Goal: Task Accomplishment & Management: Manage account settings

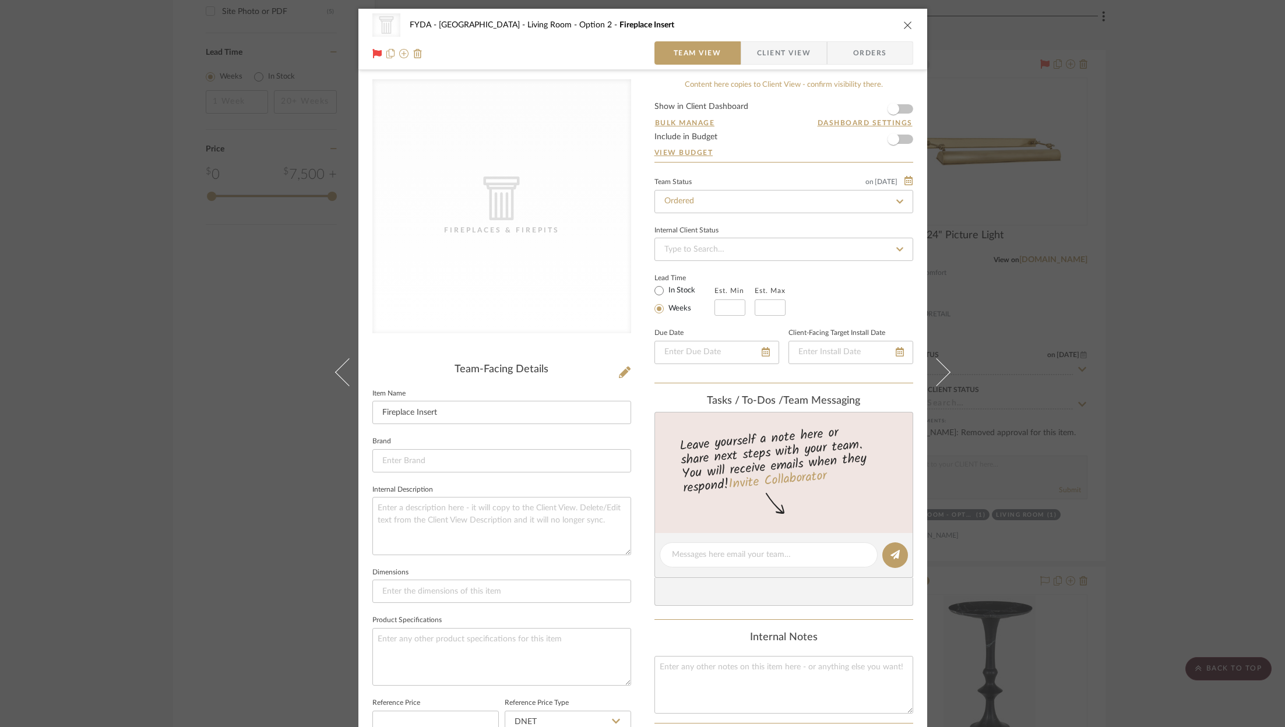
scroll to position [351, 0]
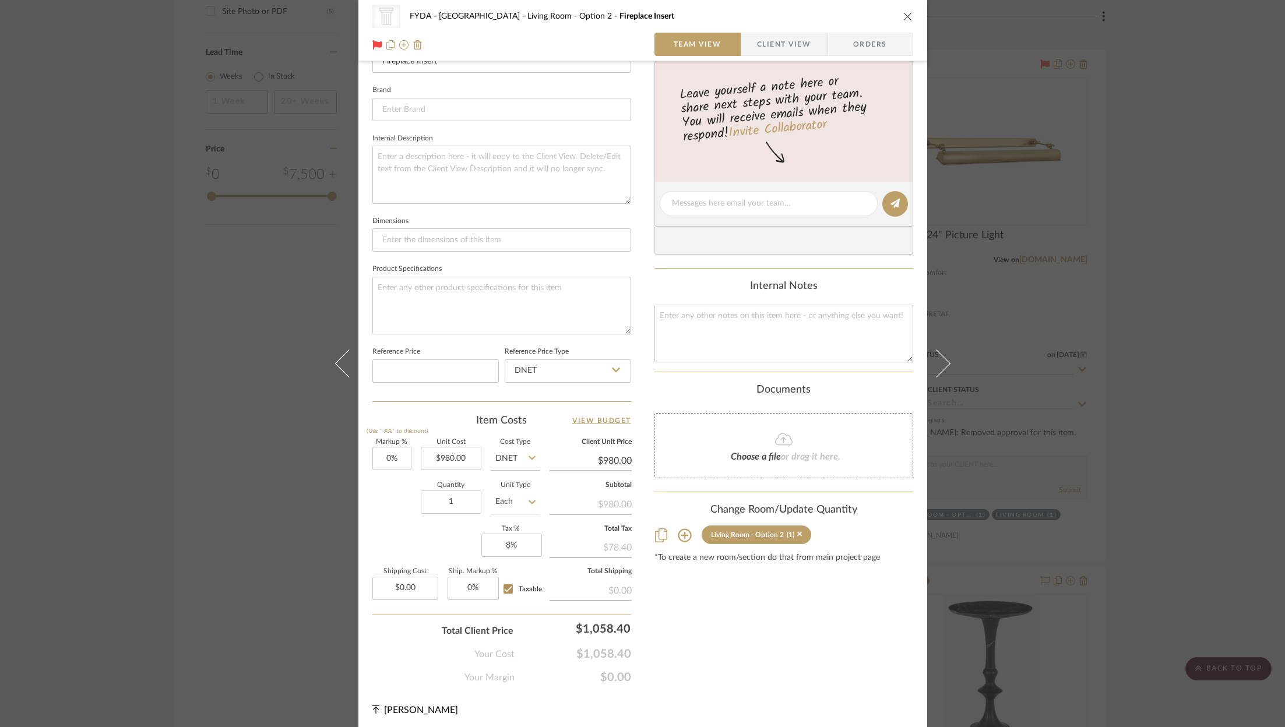
click at [1193, 253] on div "CategoryIconArchitectural Created with Sketch. Fireplaces & Firepits FYDA - 655…" at bounding box center [642, 363] width 1285 height 727
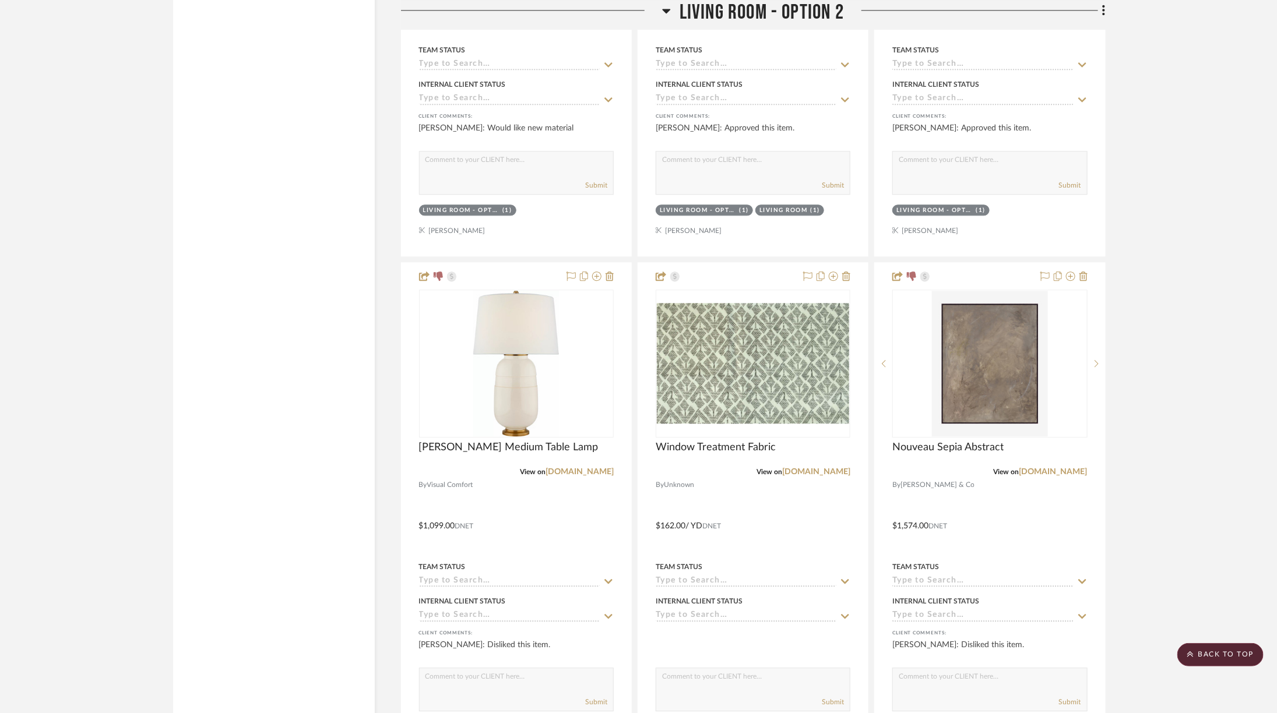
scroll to position [4004, 0]
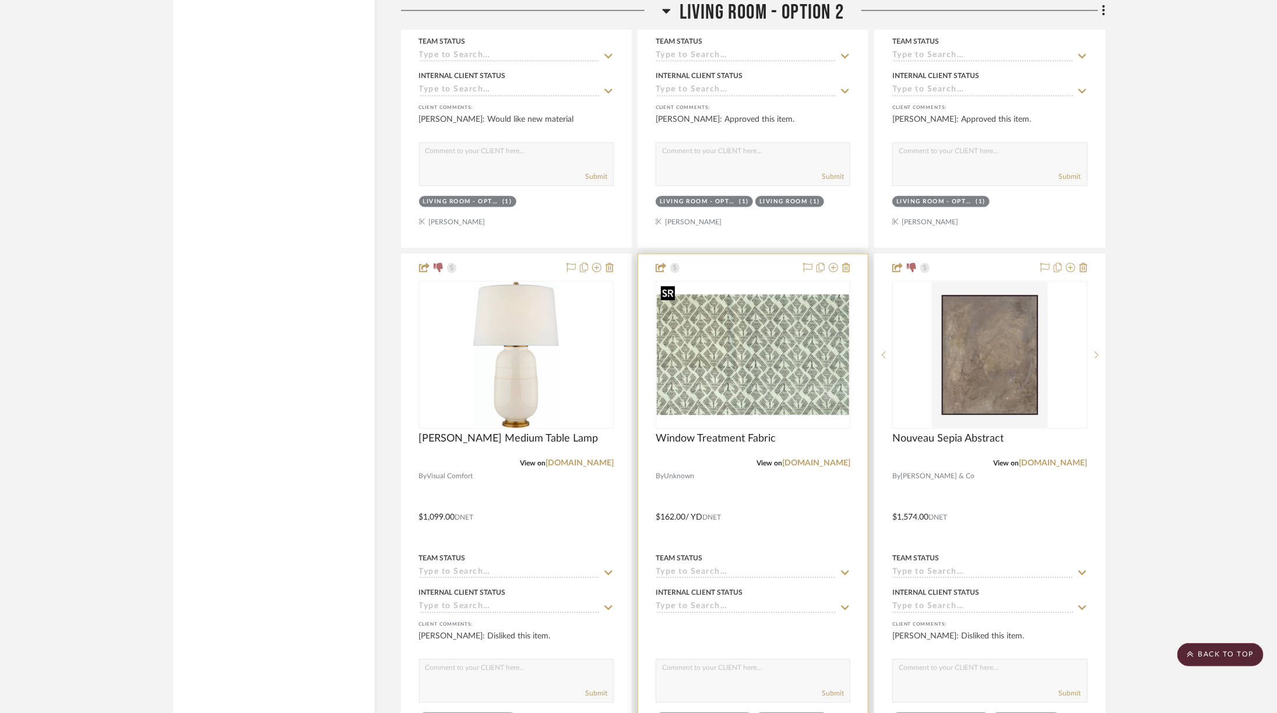
click at [783, 349] on img "0" at bounding box center [753, 354] width 192 height 121
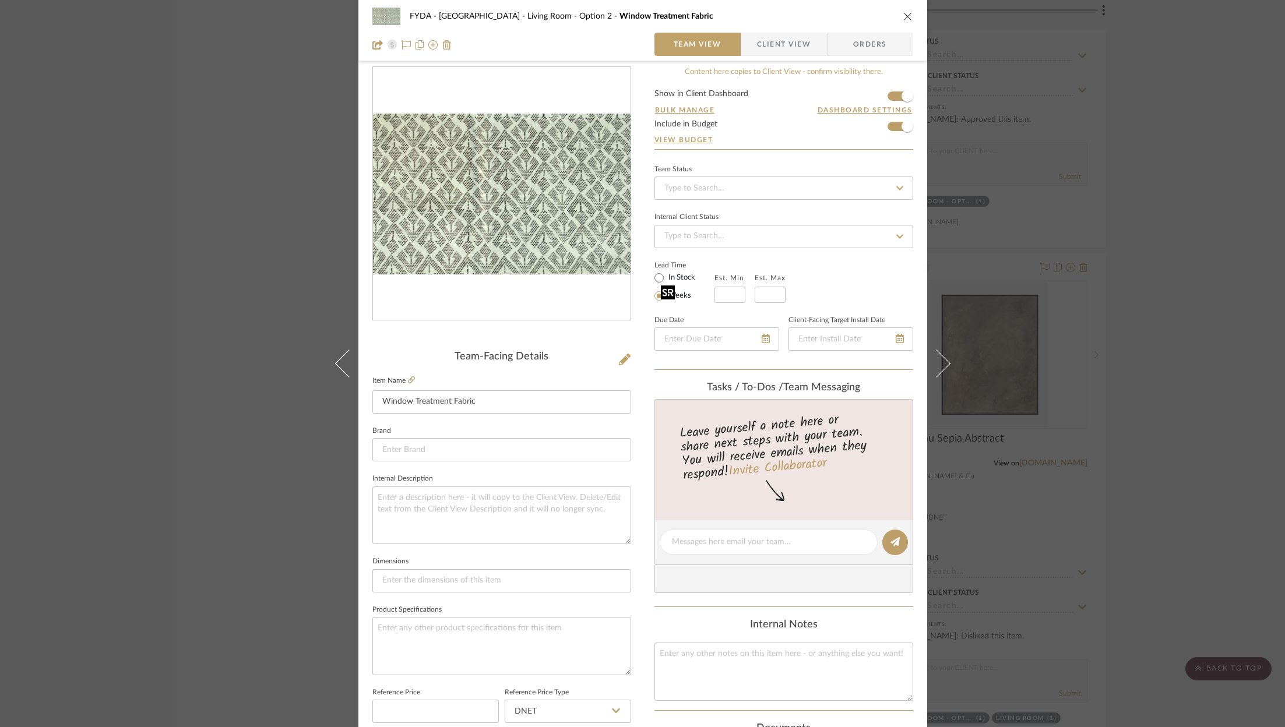
scroll to position [0, 0]
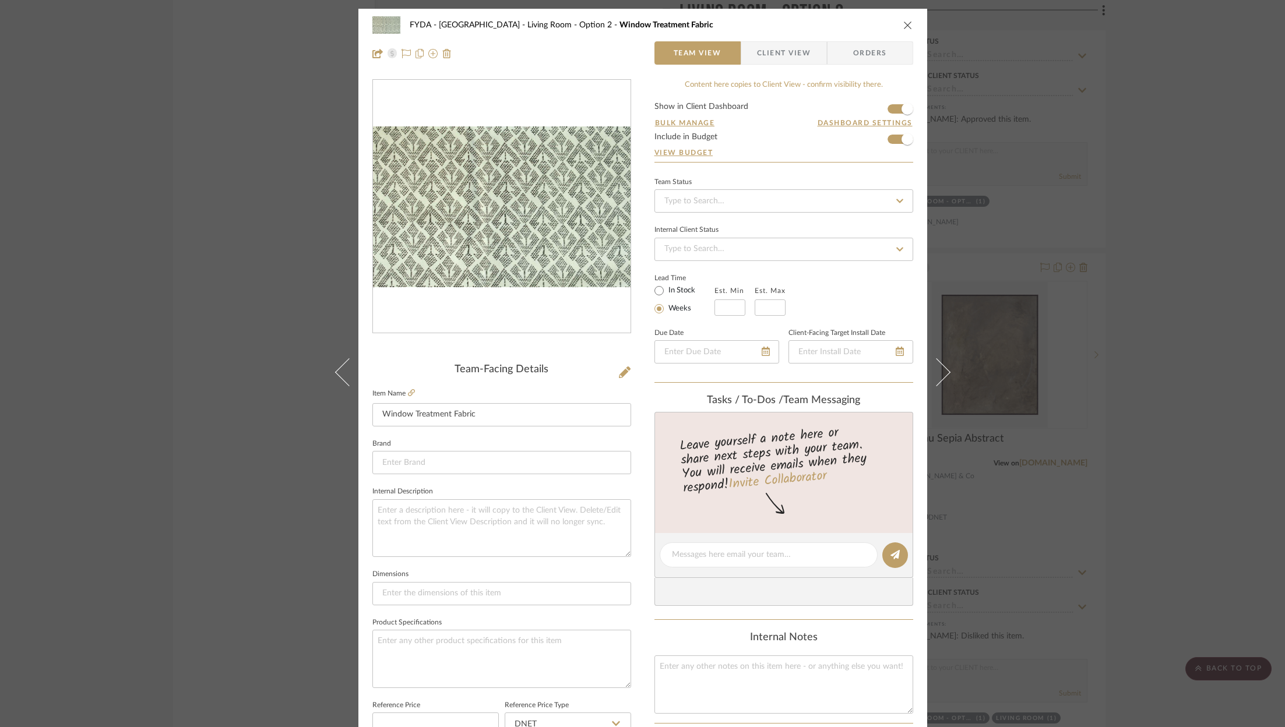
click at [411, 390] on fieldset "Item Name Window Treatment Fabric" at bounding box center [501, 406] width 259 height 41
click at [408, 392] on icon at bounding box center [411, 392] width 7 height 7
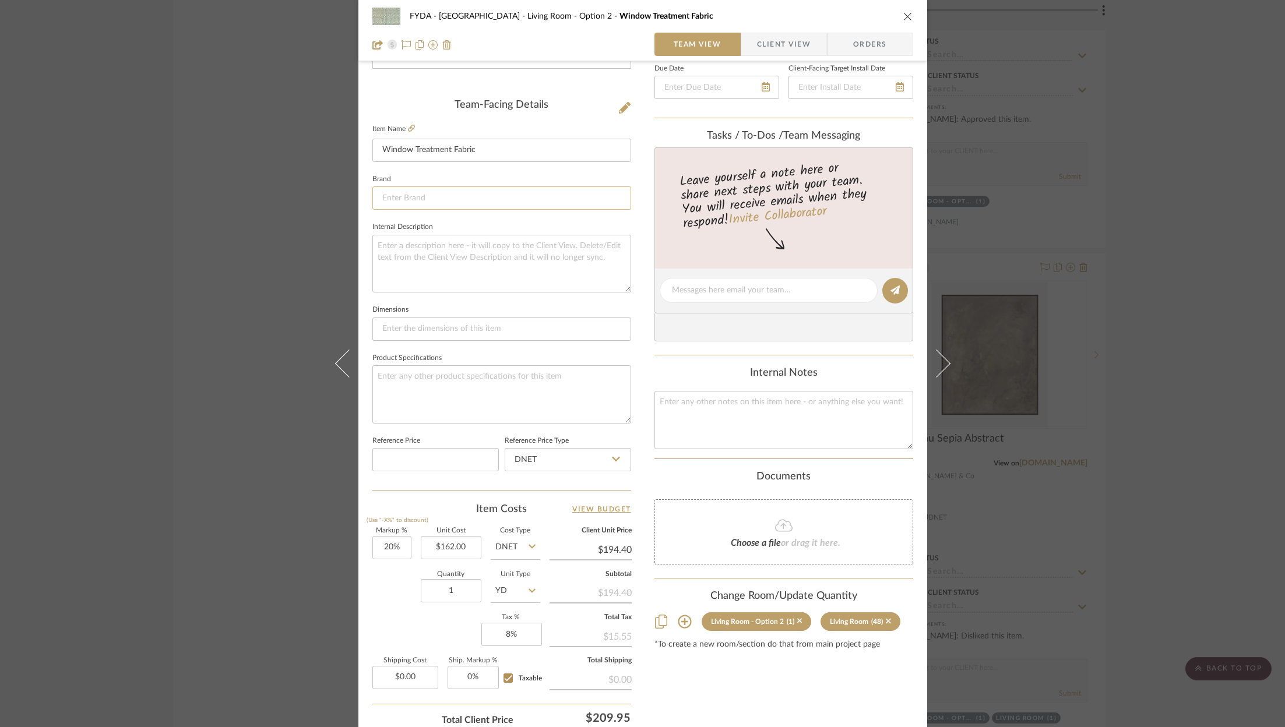
scroll to position [266, 0]
click at [463, 583] on input "1" at bounding box center [451, 589] width 61 height 23
type input "48"
click at [722, 701] on div "Content here copies to Client View - confirm visibility there. Show in Client D…" at bounding box center [783, 293] width 259 height 959
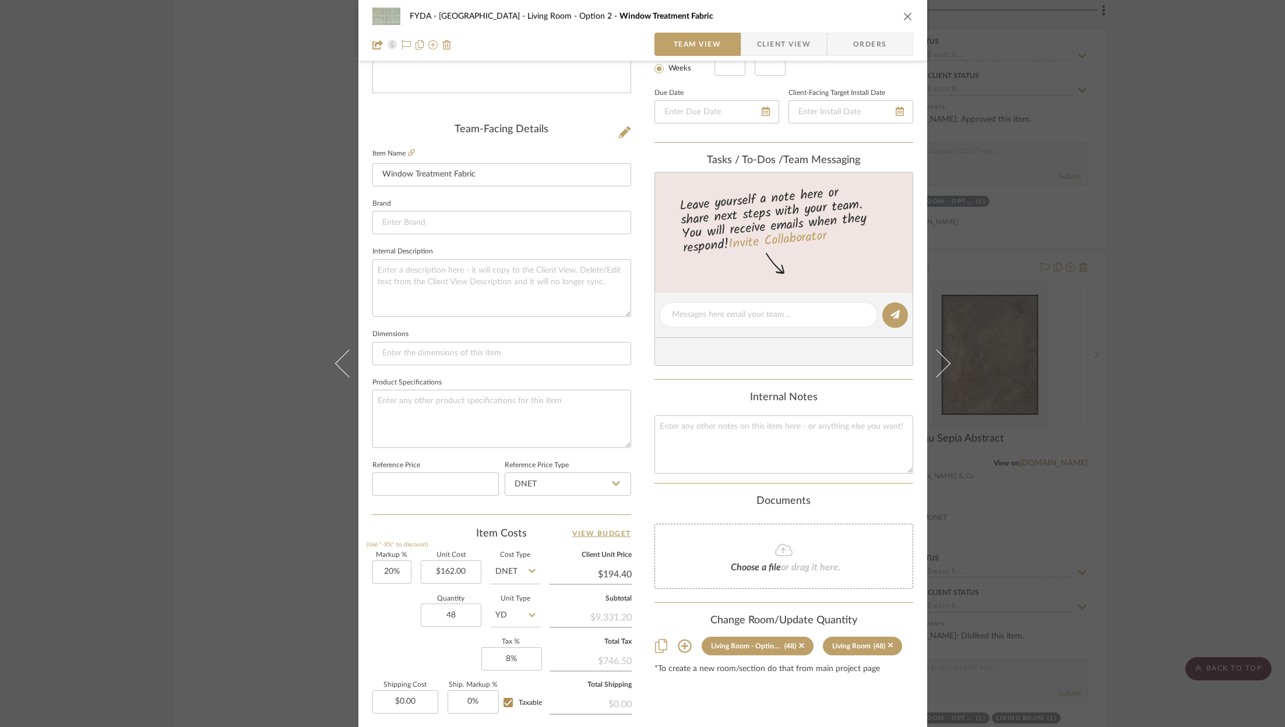
scroll to position [354, 0]
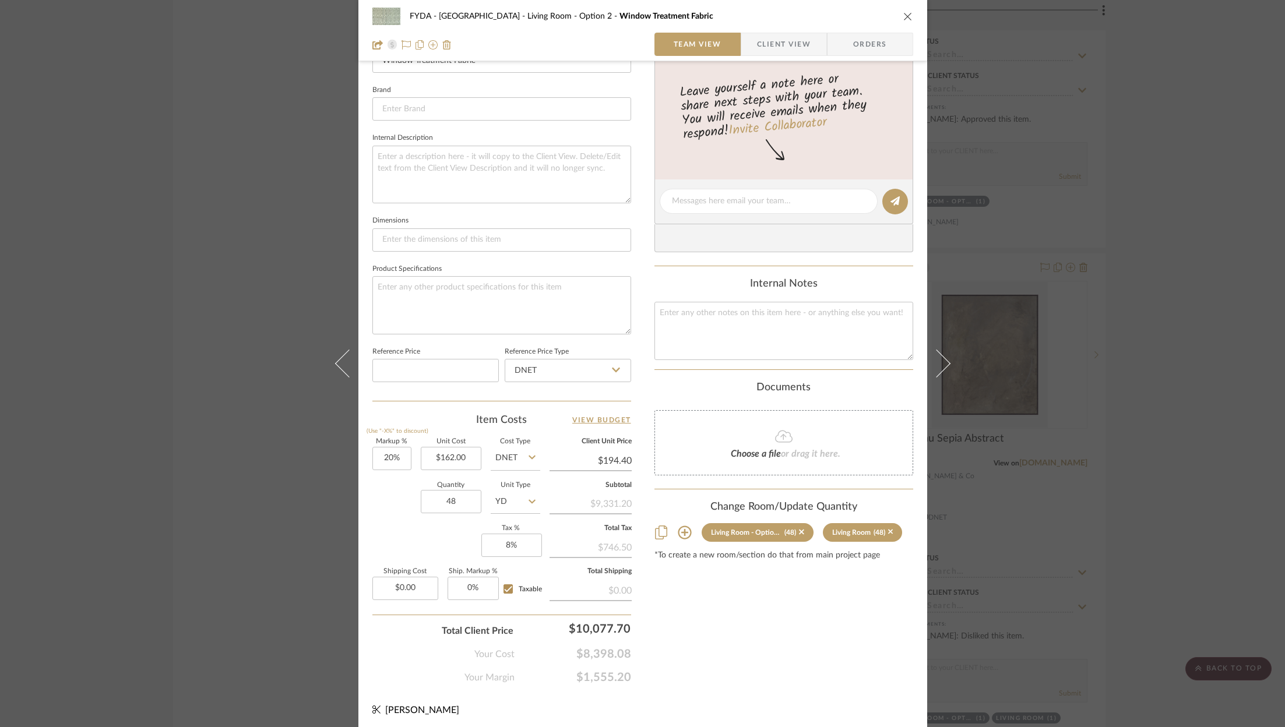
click at [1171, 184] on div "FYDA - 655 City Park Living Room - Option 2 Window Treatment Fabric Team View C…" at bounding box center [642, 363] width 1285 height 727
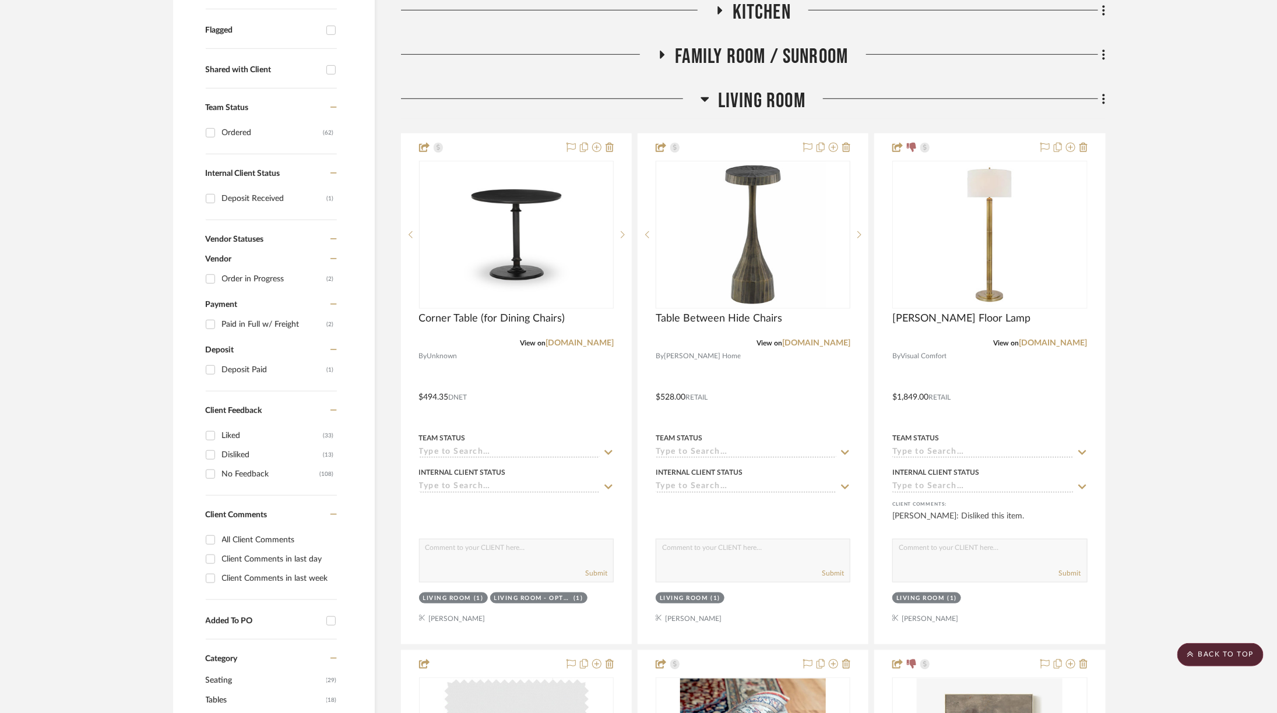
scroll to position [122, 0]
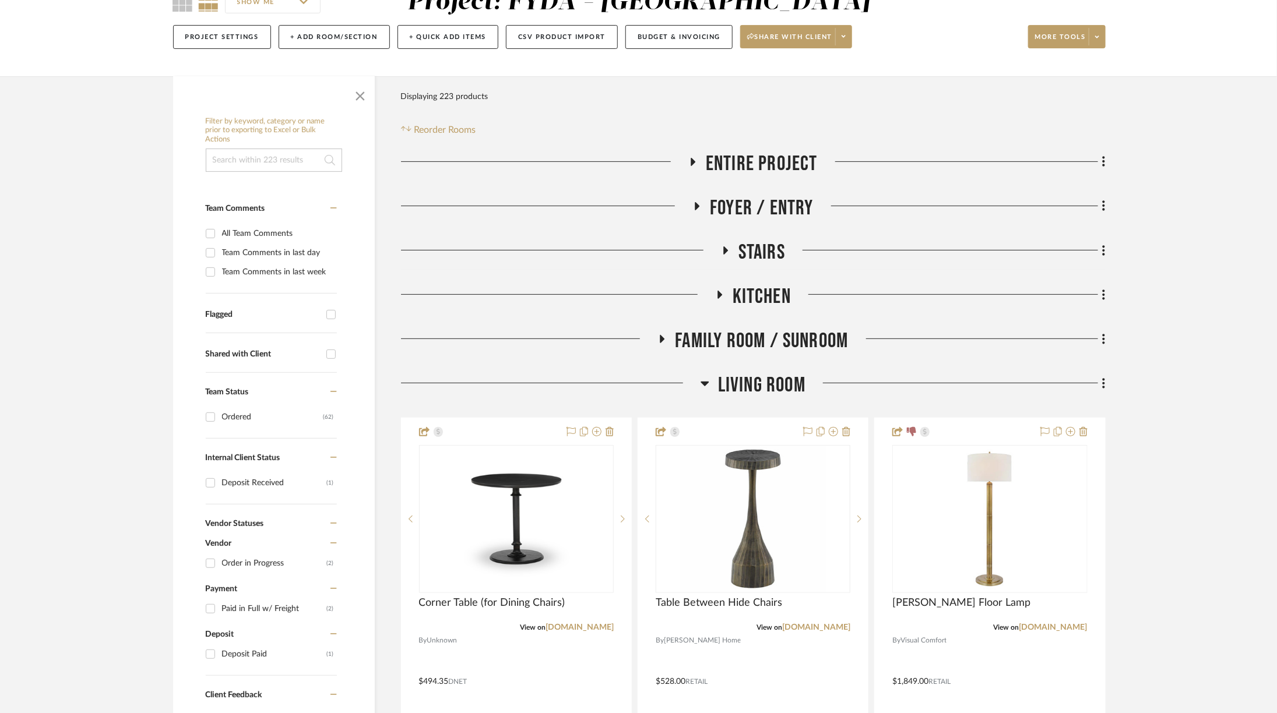
click at [742, 286] on span "Kitchen" at bounding box center [761, 296] width 58 height 25
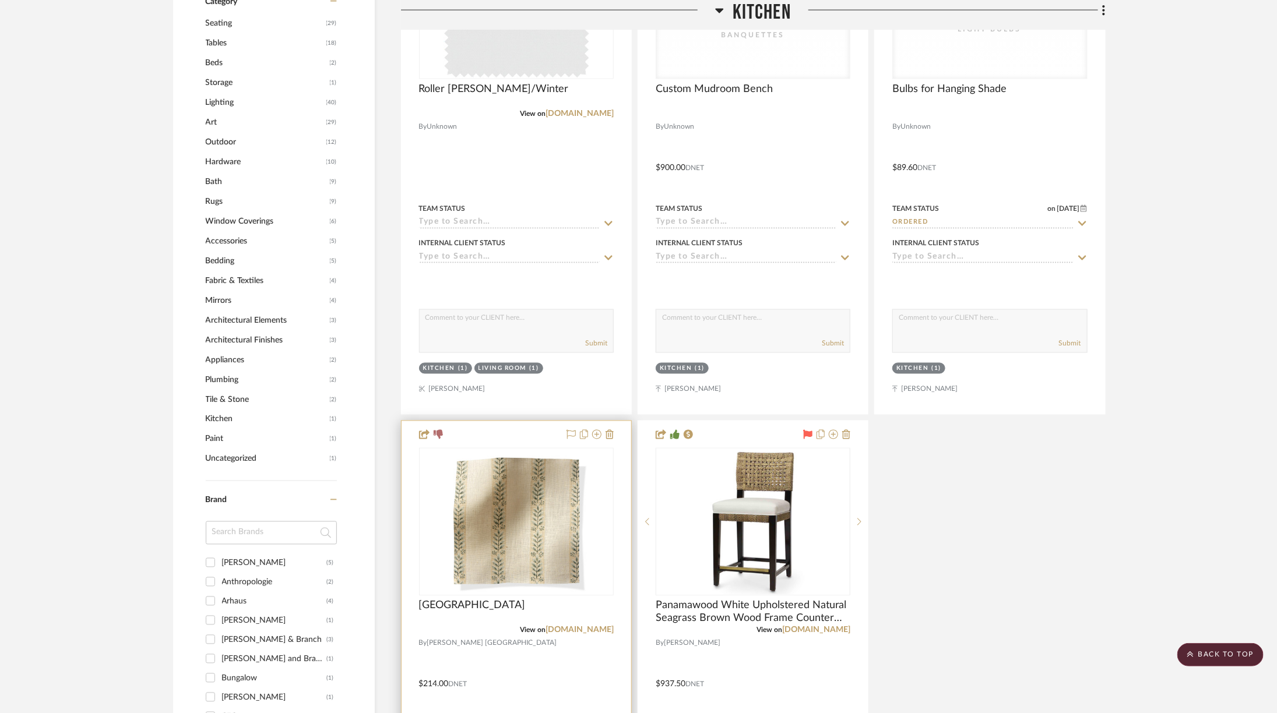
scroll to position [1065, 0]
click at [596, 429] on icon at bounding box center [596, 433] width 9 height 9
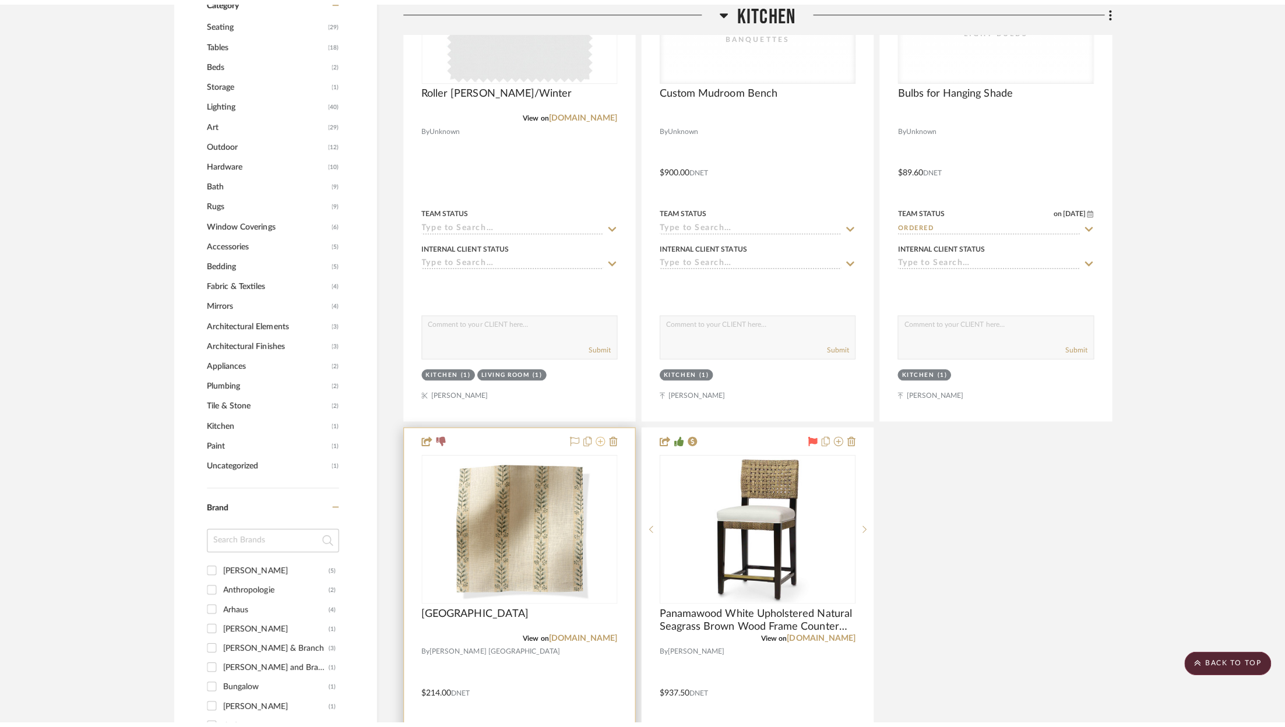
scroll to position [0, 0]
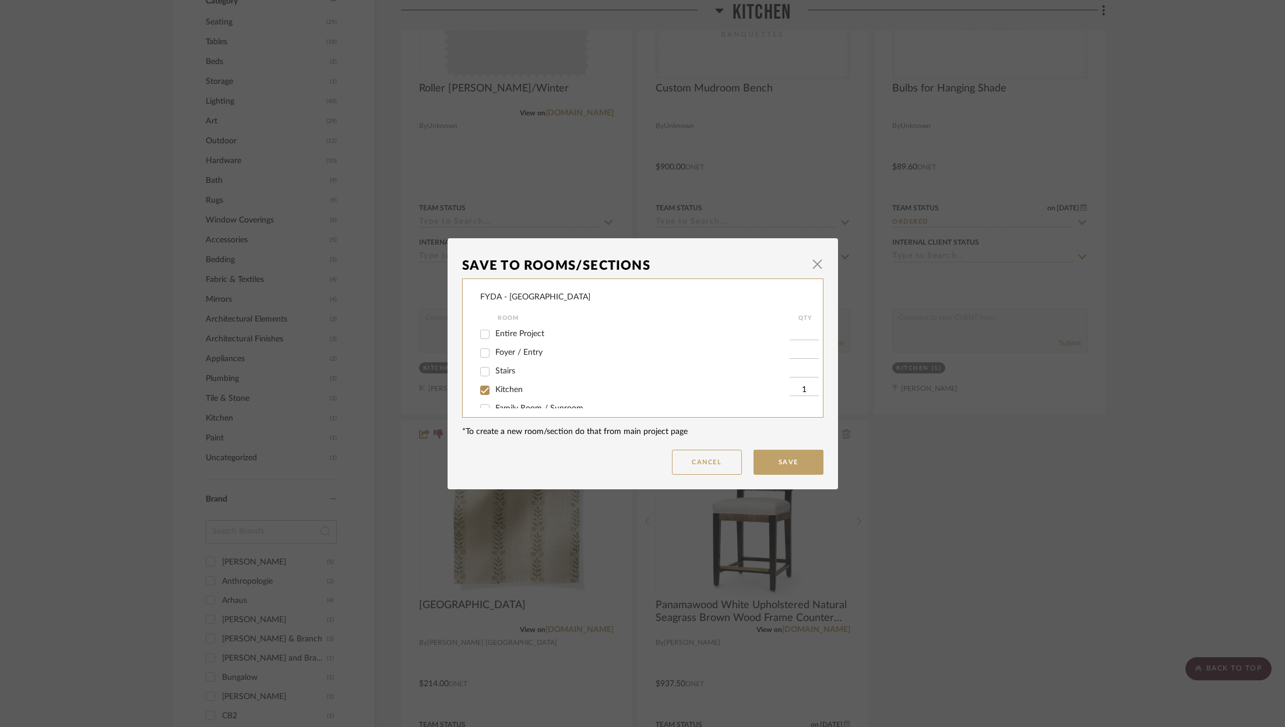
click at [495, 394] on span "Kitchen" at bounding box center [508, 390] width 27 height 8
click at [494, 396] on input "Kitchen" at bounding box center [484, 390] width 19 height 19
checkbox input "false"
click at [530, 377] on span "Family Room / Sunroom" at bounding box center [539, 373] width 88 height 8
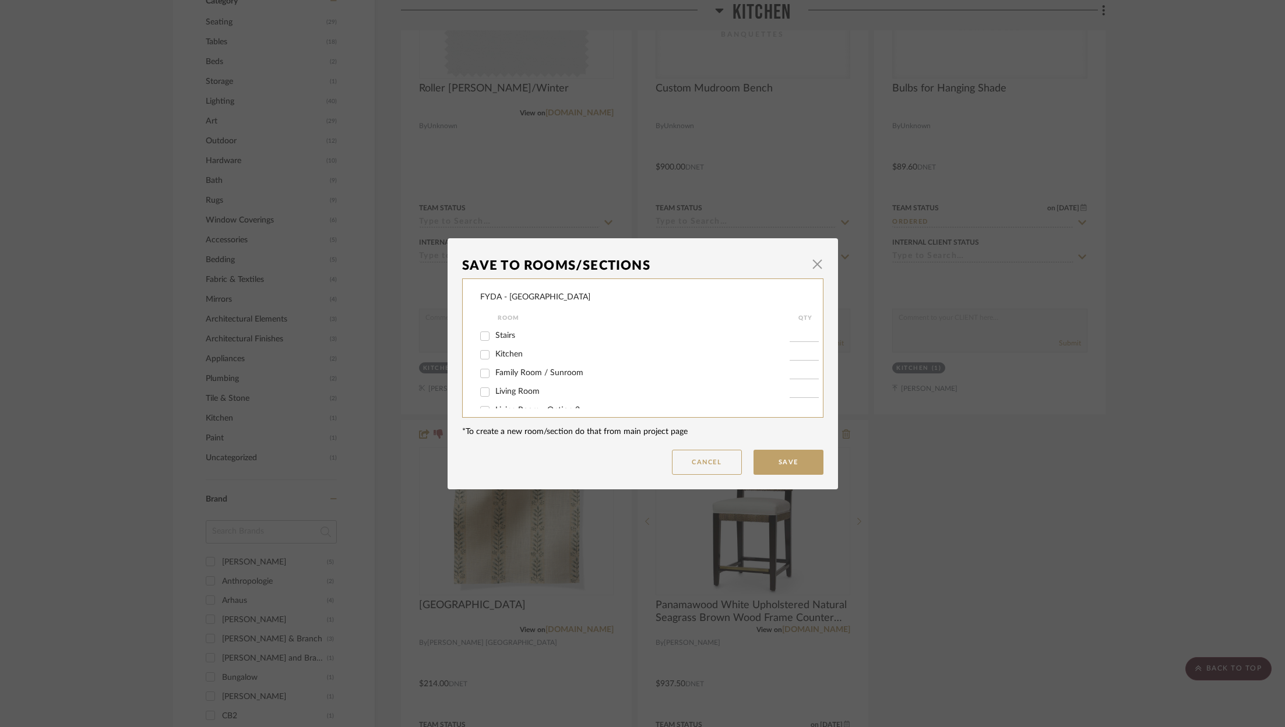
click at [494, 378] on input "Family Room / Sunroom" at bounding box center [484, 373] width 19 height 19
checkbox input "true"
type input "1"
click at [765, 459] on button "Save" at bounding box center [788, 462] width 70 height 25
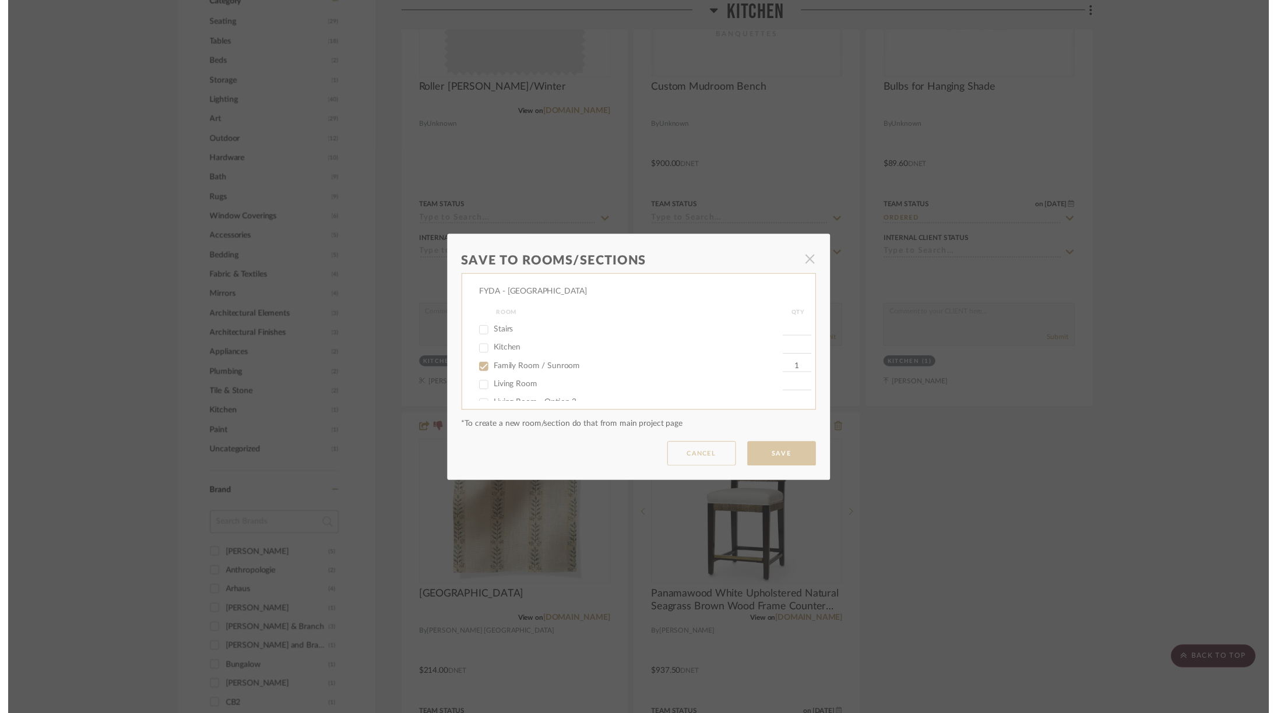
scroll to position [1065, 0]
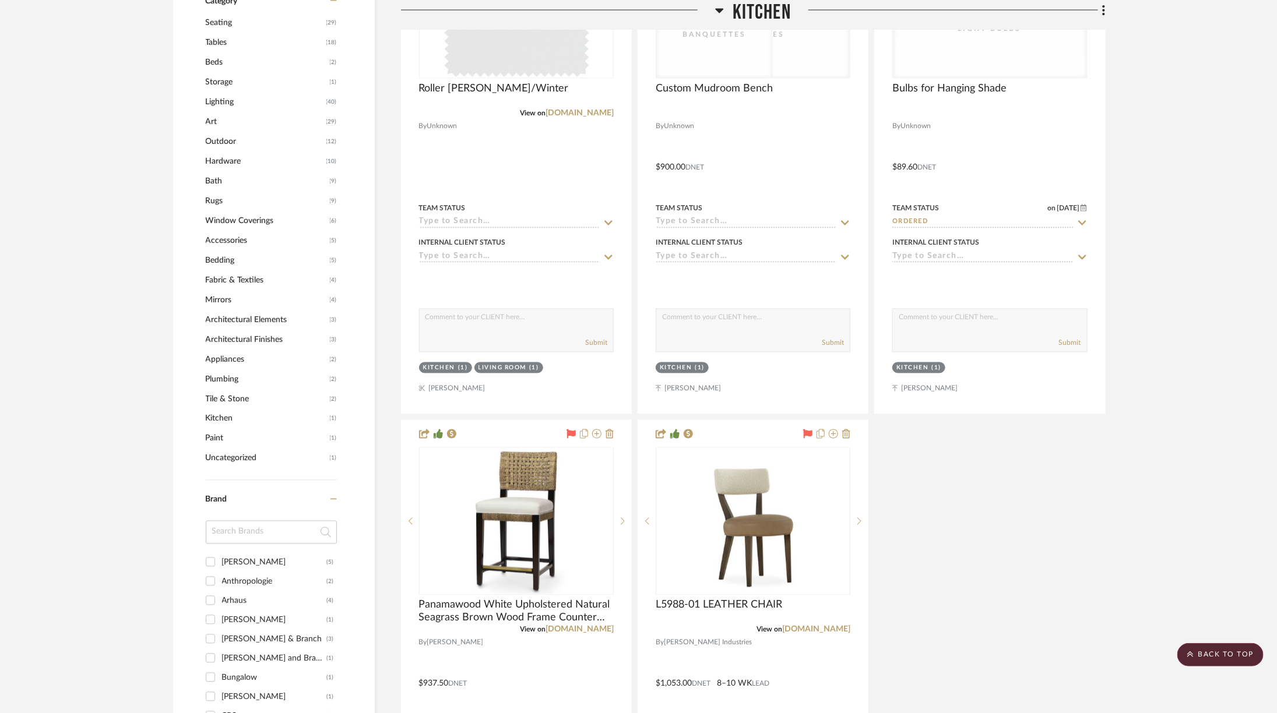
click at [745, 16] on span "Kitchen" at bounding box center [761, 12] width 58 height 25
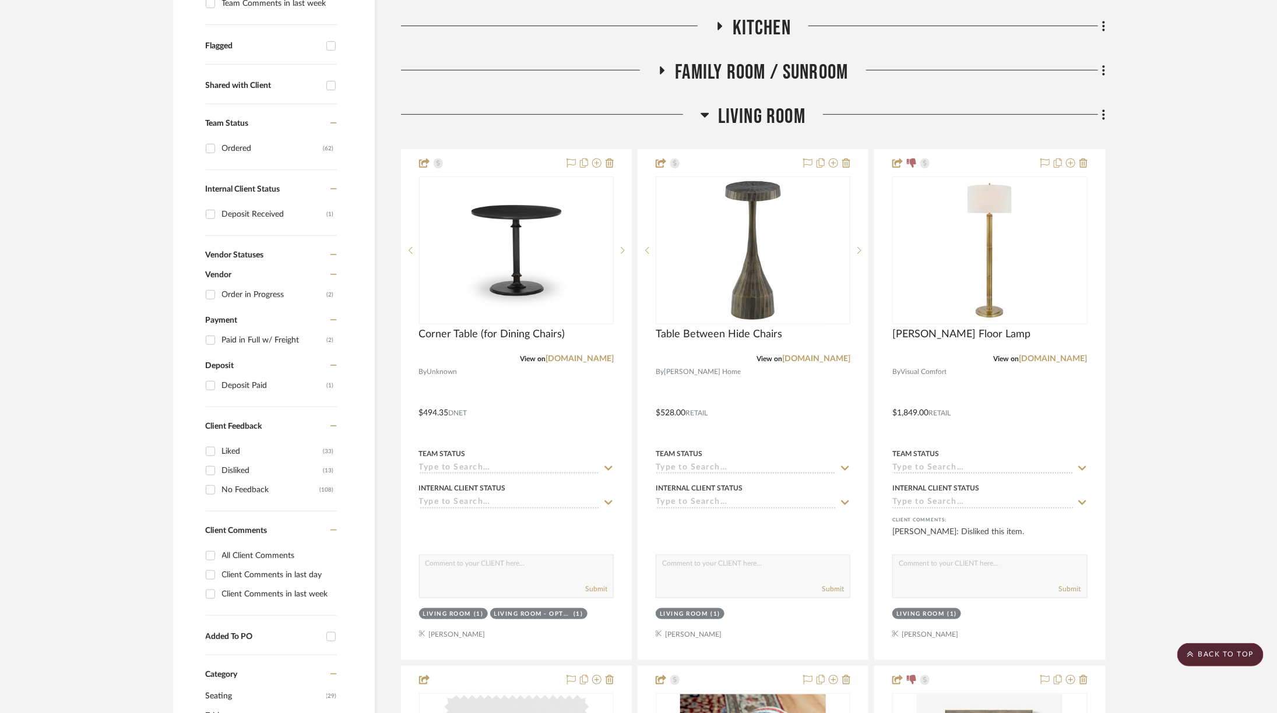
scroll to position [0, 0]
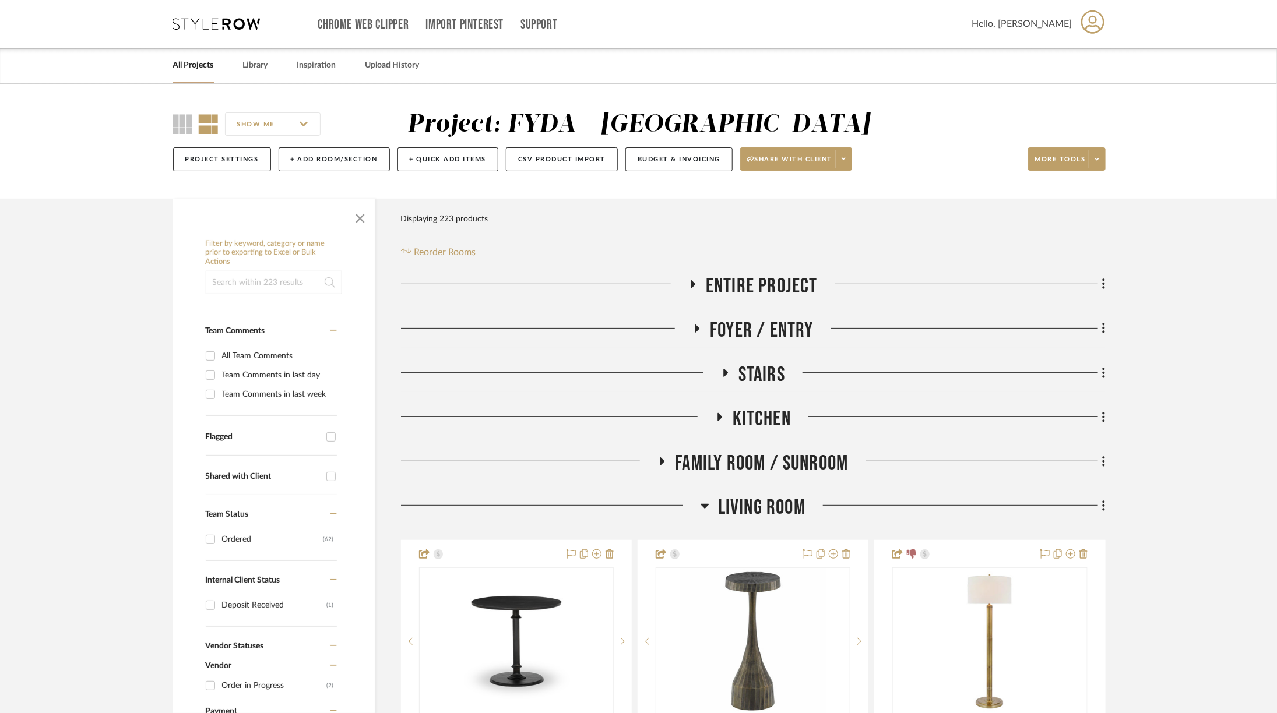
click at [732, 467] on span "Family Room / Sunroom" at bounding box center [761, 463] width 173 height 25
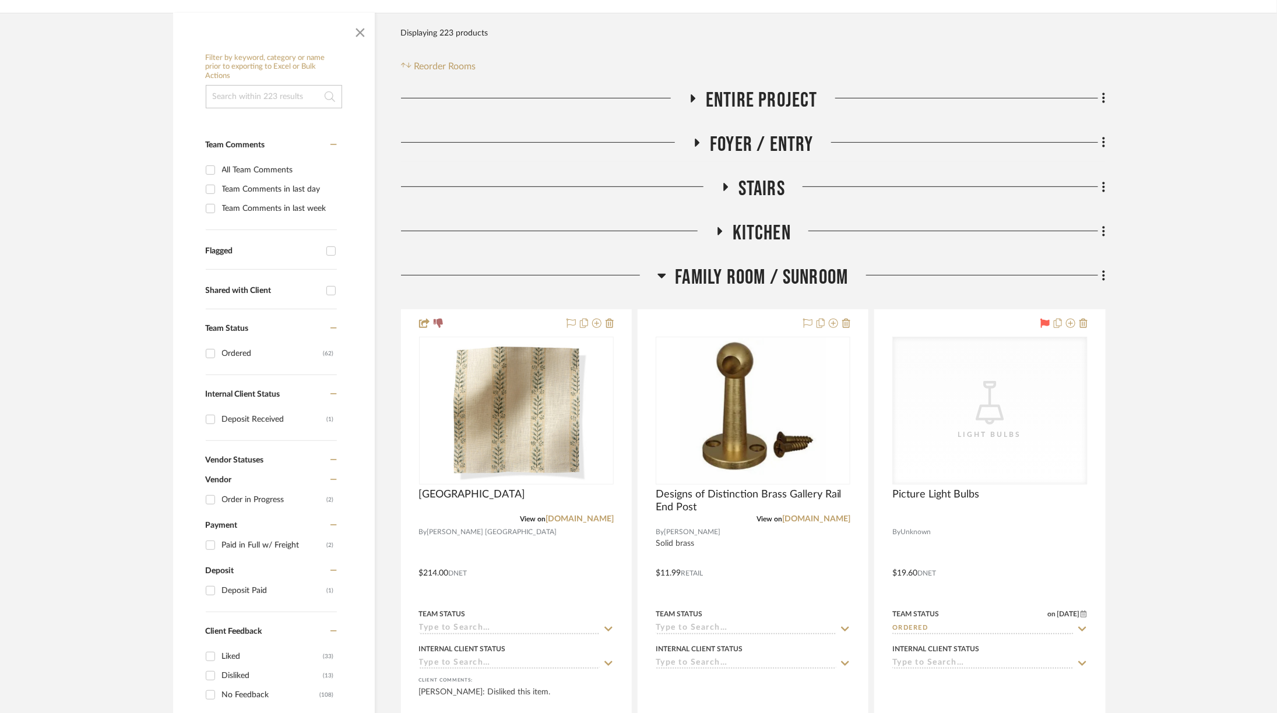
scroll to position [266, 0]
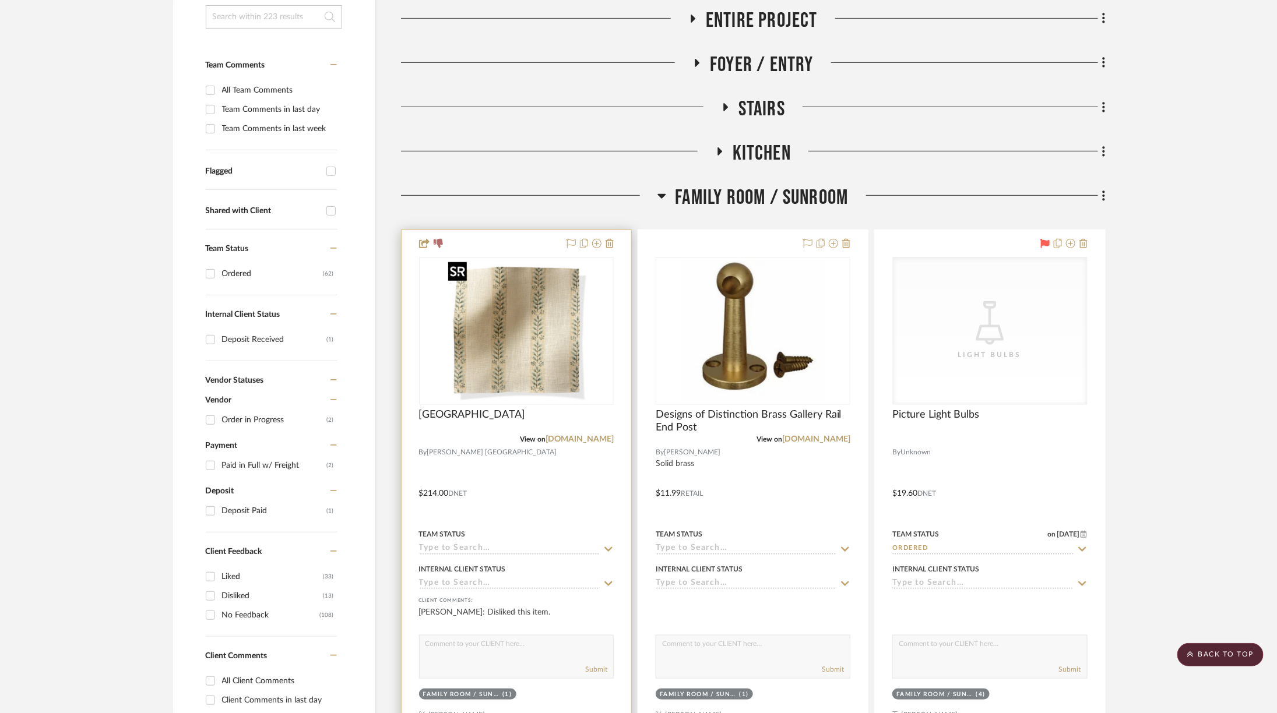
click at [507, 339] on img "0" at bounding box center [516, 331] width 146 height 146
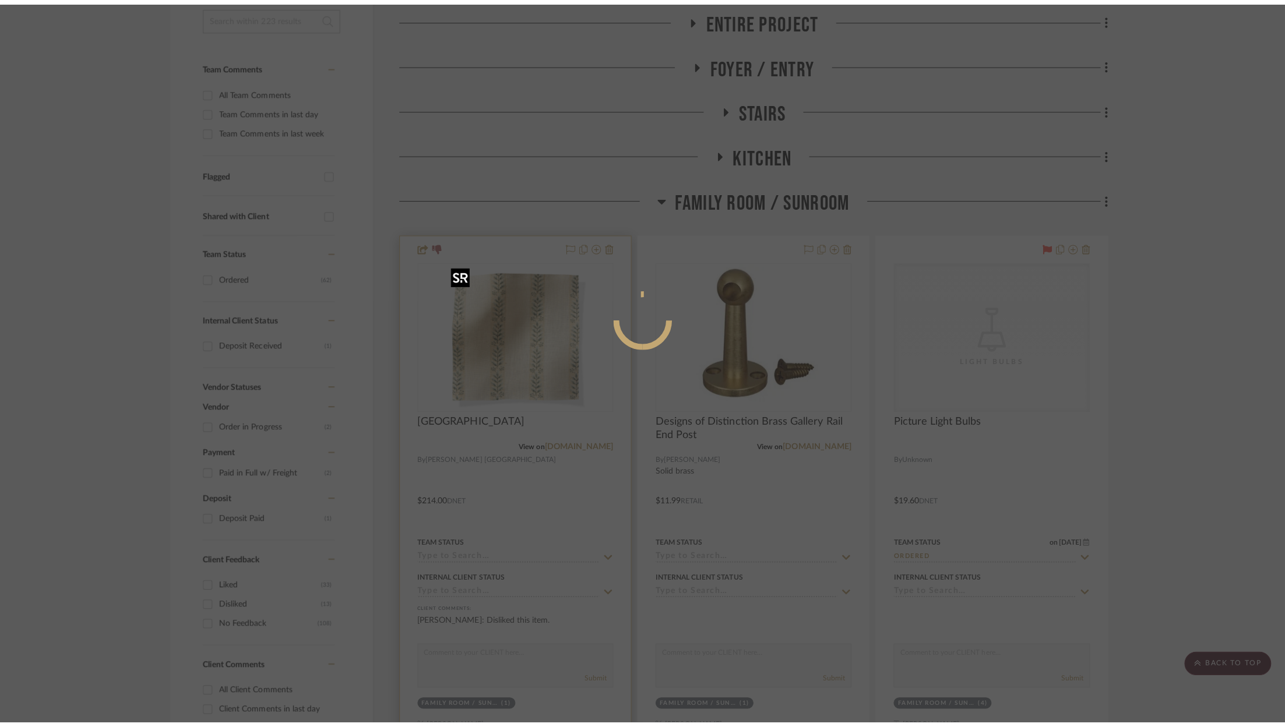
scroll to position [0, 0]
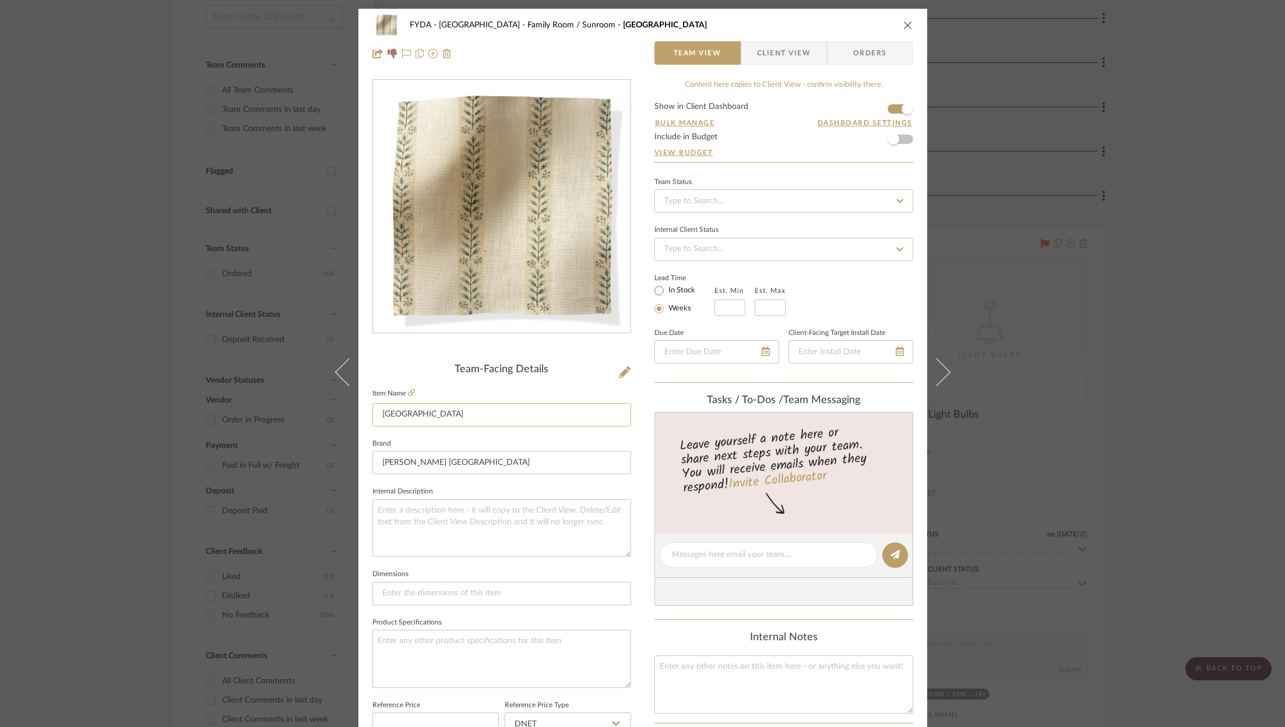
click at [436, 415] on input "[GEOGRAPHIC_DATA]" at bounding box center [501, 414] width 259 height 23
type input "A"
type input "Pillow Fabric - [GEOGRAPHIC_DATA]"
click at [903, 24] on icon "close" at bounding box center [907, 24] width 9 height 9
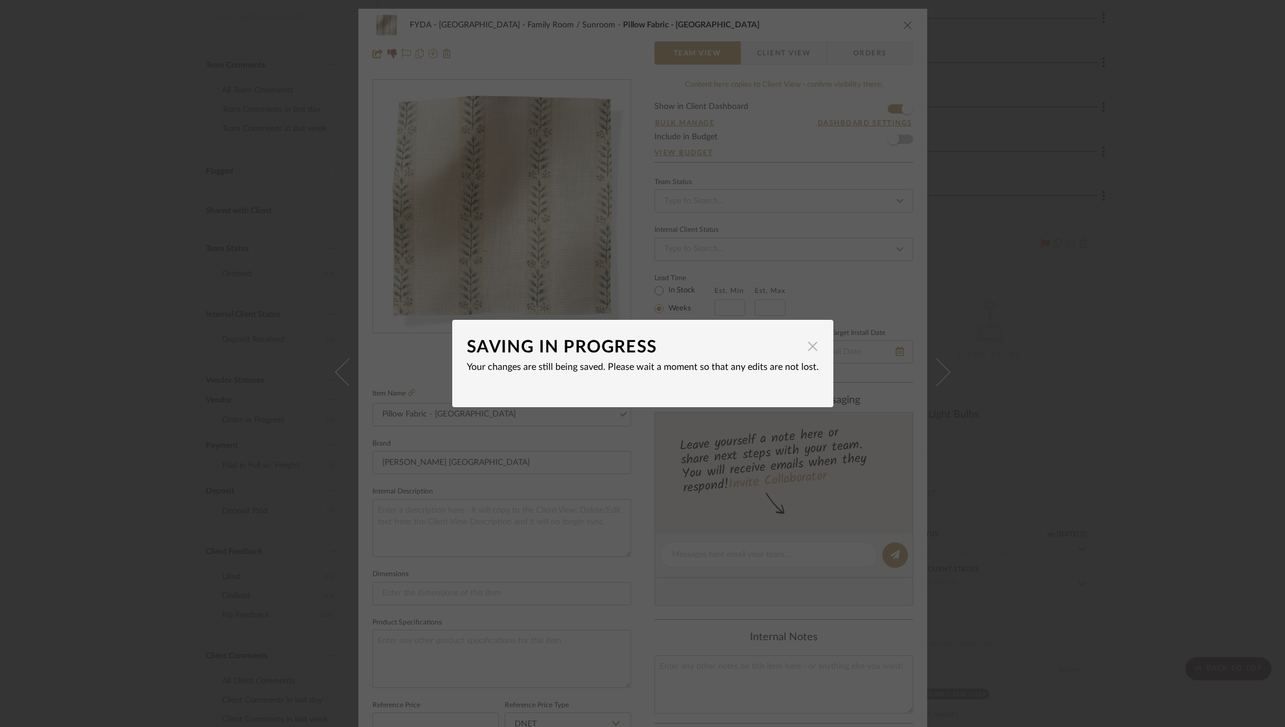
click at [809, 346] on span "button" at bounding box center [812, 345] width 23 height 23
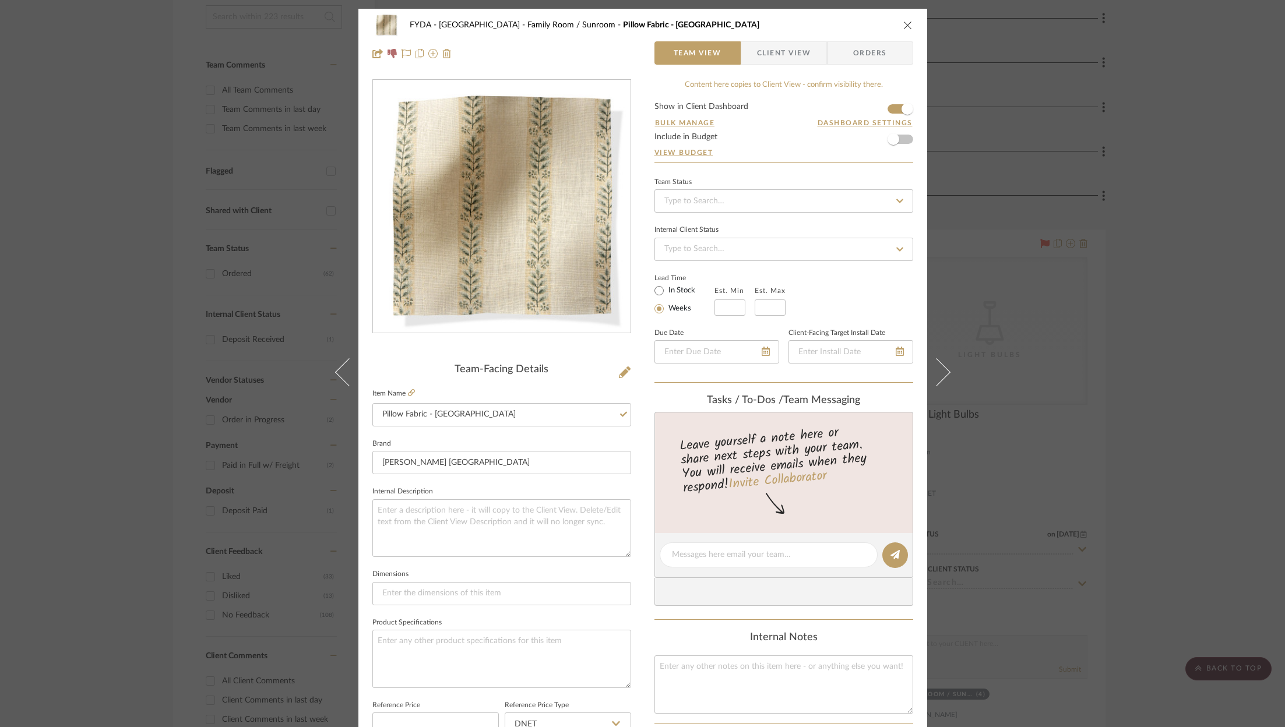
click at [904, 20] on icon "close" at bounding box center [907, 24] width 9 height 9
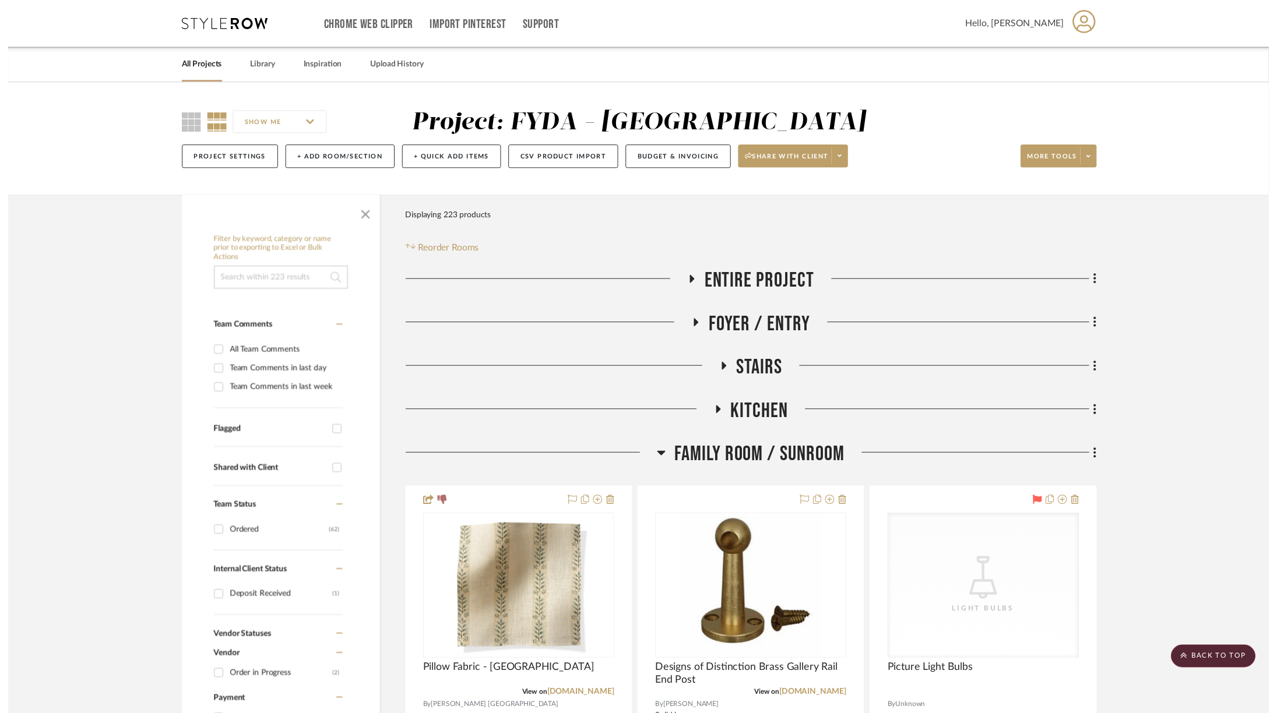
scroll to position [266, 0]
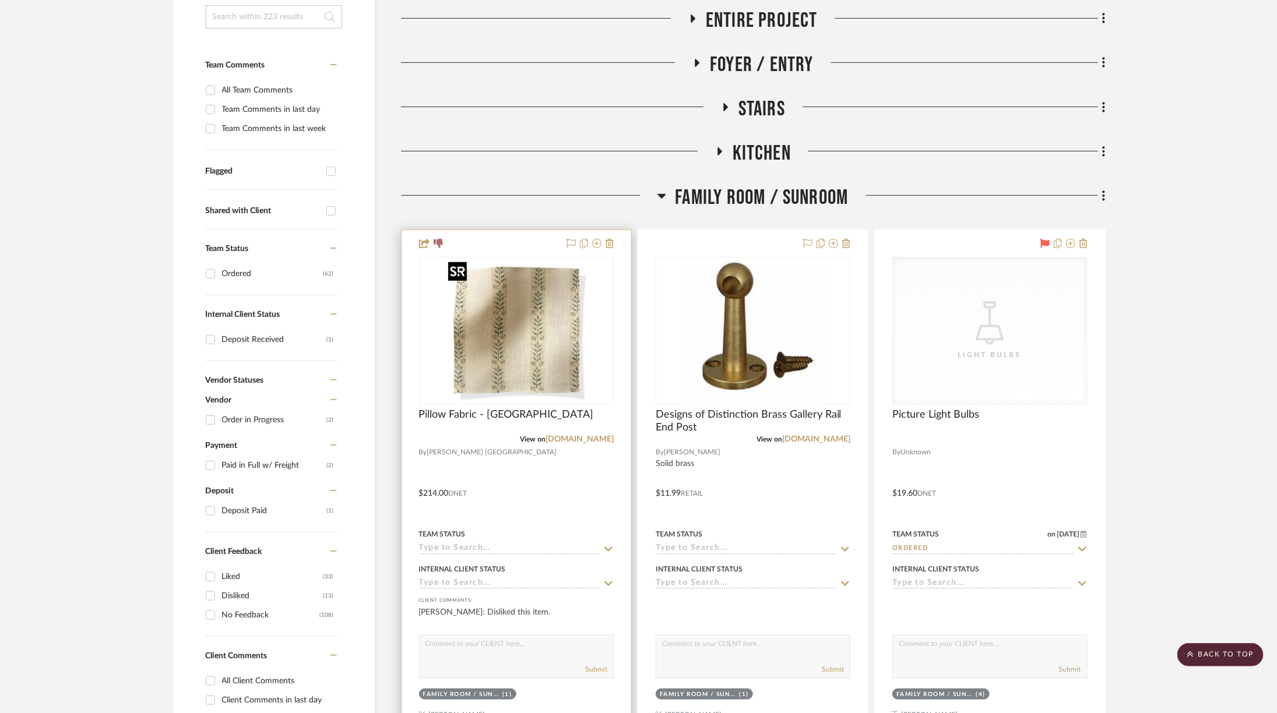
click at [521, 301] on img "0" at bounding box center [516, 331] width 146 height 146
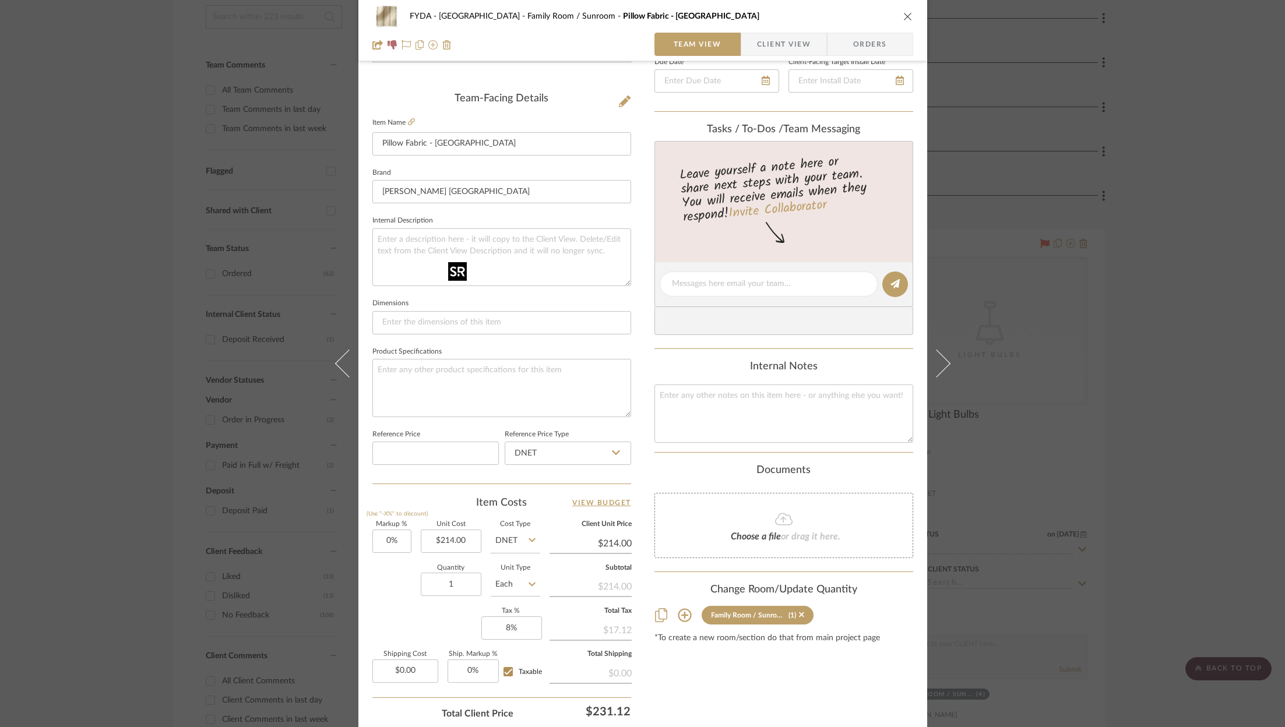
scroll to position [354, 0]
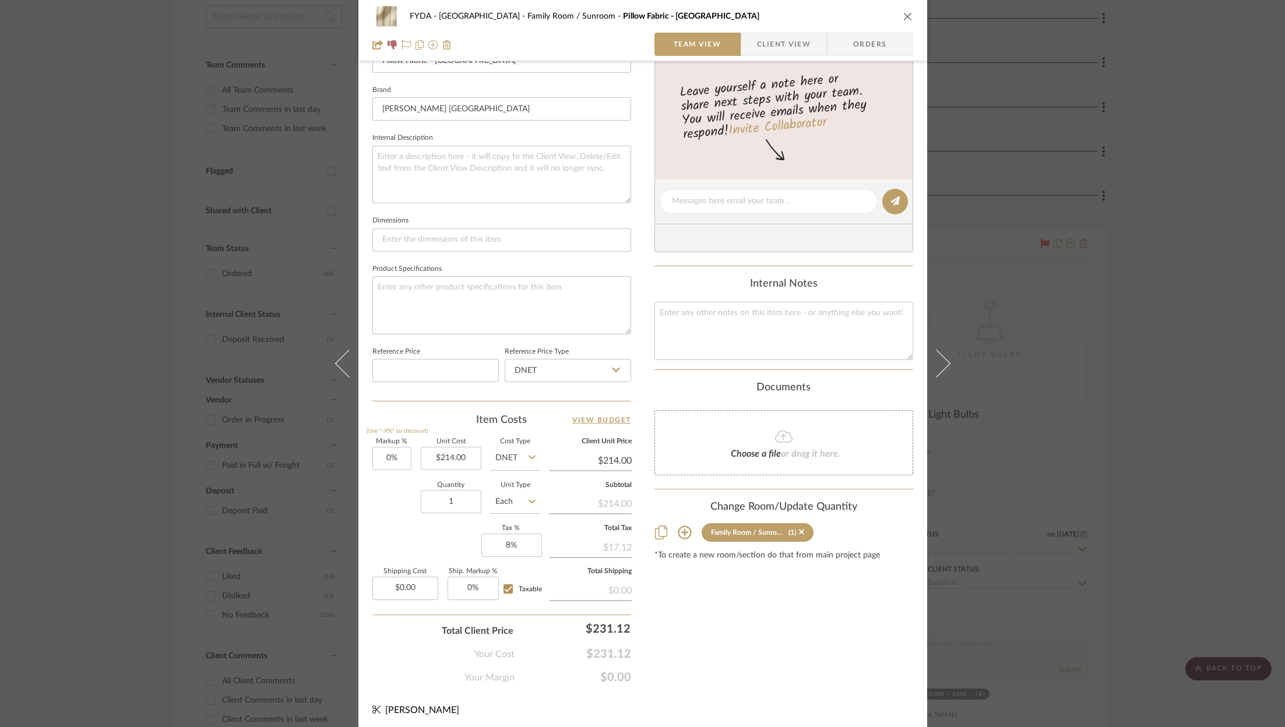
click at [903, 15] on icon "close" at bounding box center [907, 16] width 9 height 9
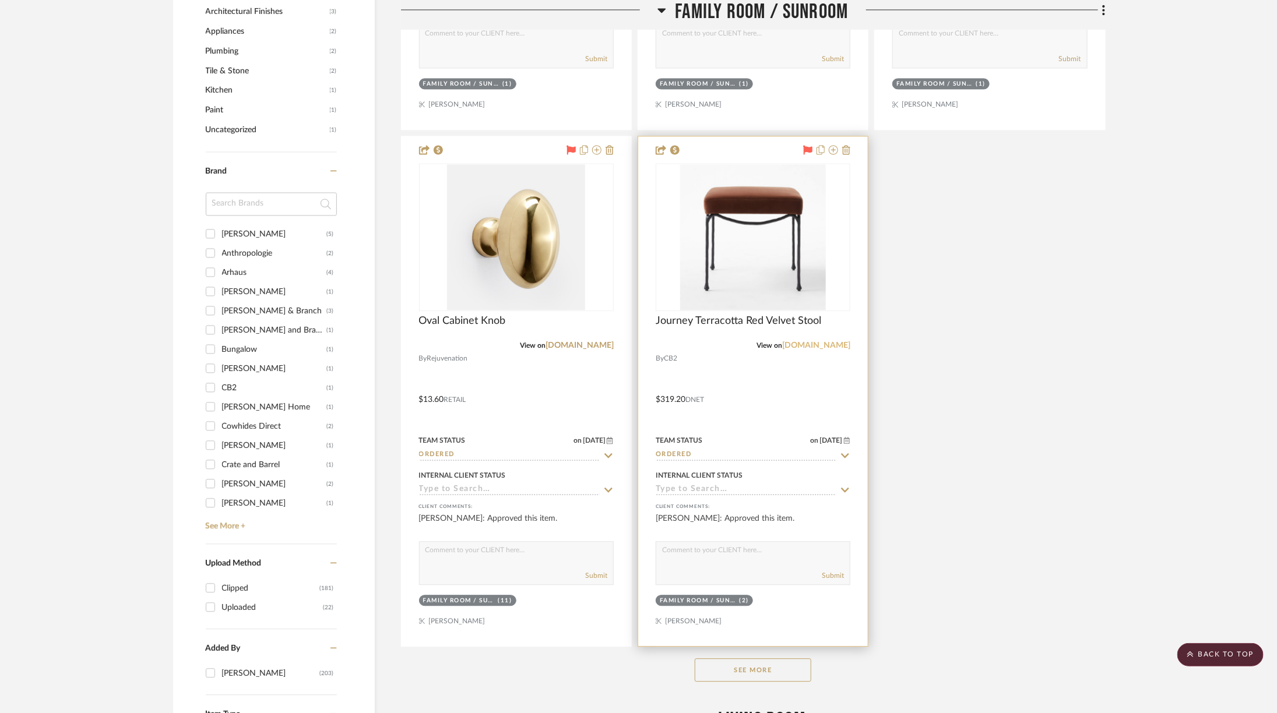
scroll to position [1687, 0]
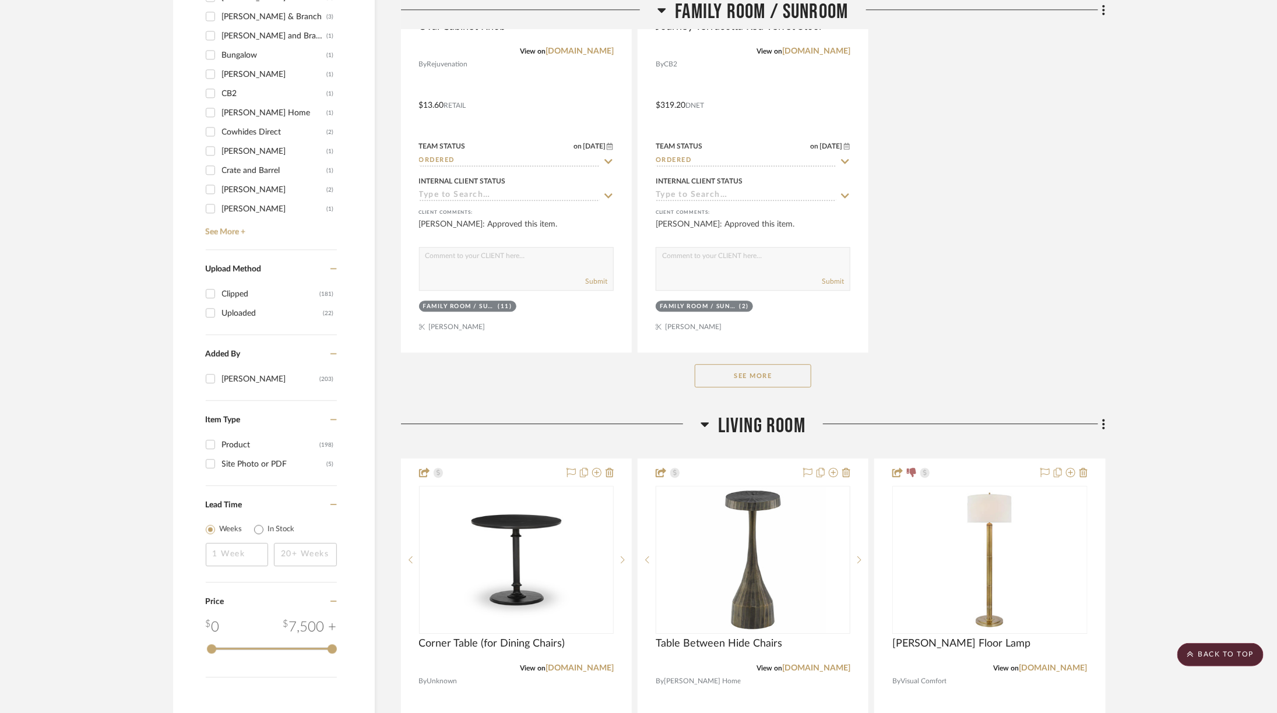
click at [779, 368] on button "See More" at bounding box center [753, 375] width 117 height 23
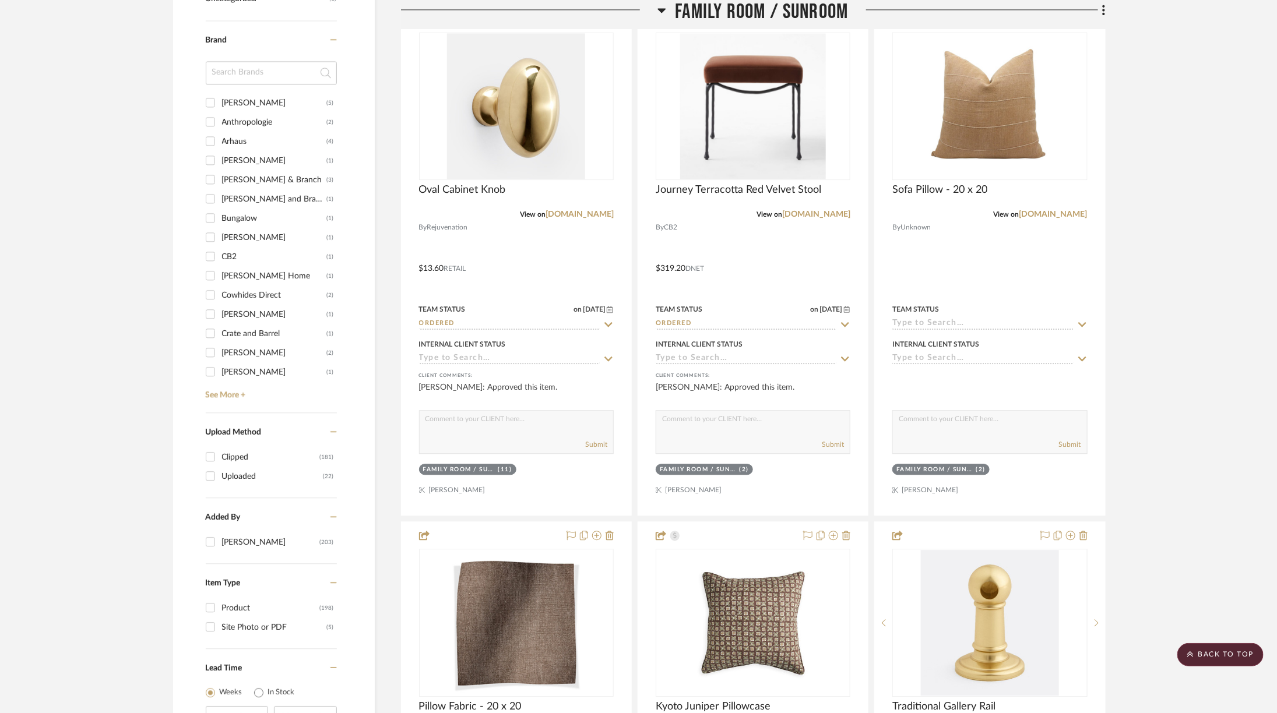
scroll to position [1523, 0]
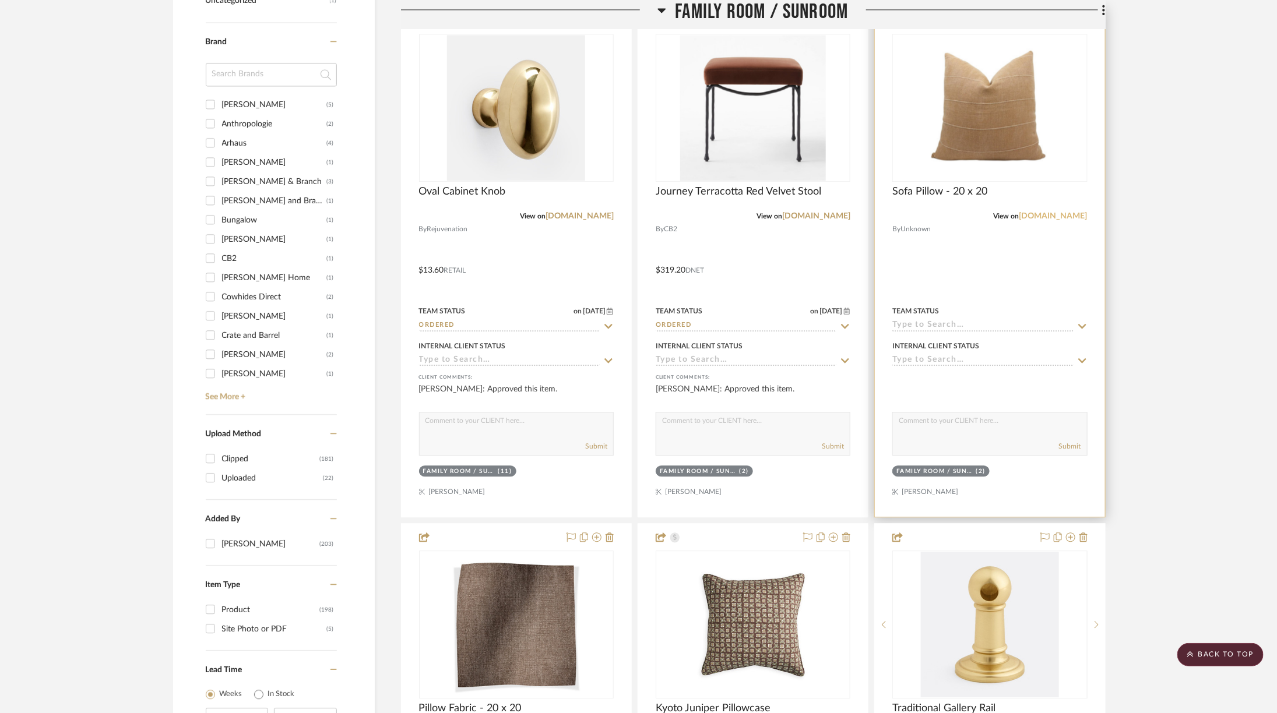
click at [1077, 213] on link "[DOMAIN_NAME]" at bounding box center [1053, 216] width 68 height 8
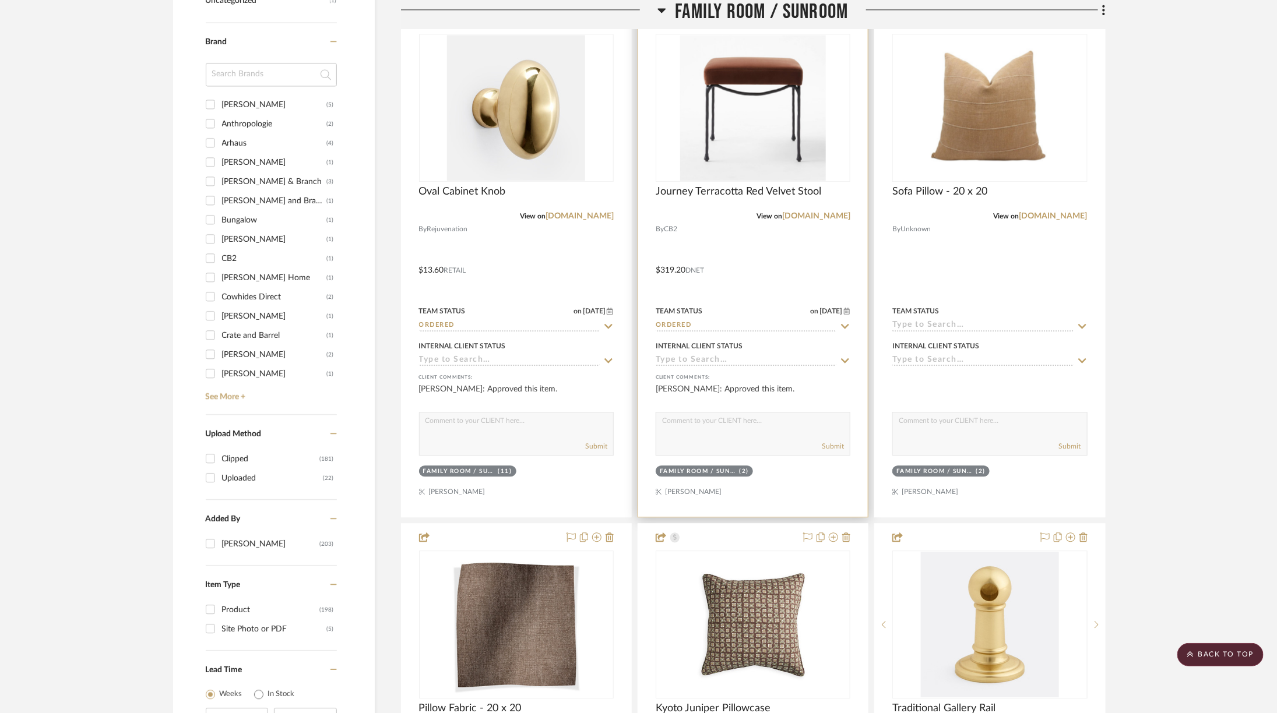
scroll to position [1700, 0]
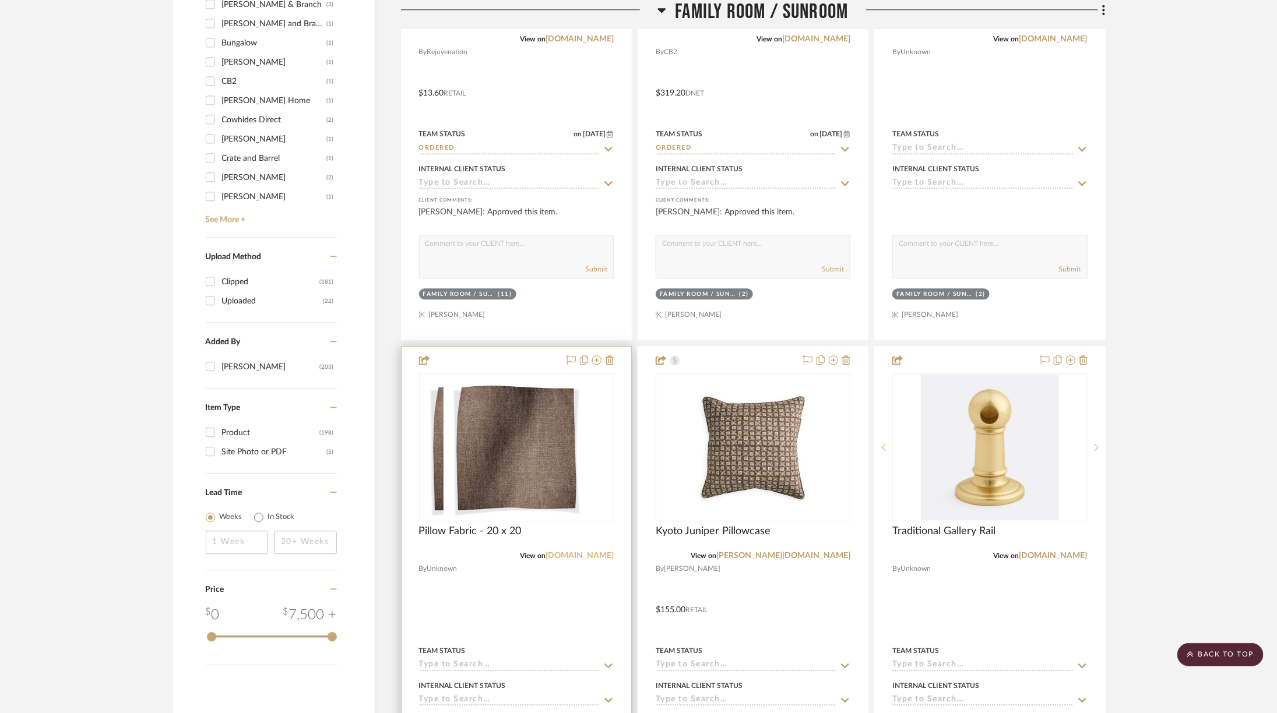
click at [586, 552] on link "[DOMAIN_NAME]" at bounding box center [579, 556] width 68 height 8
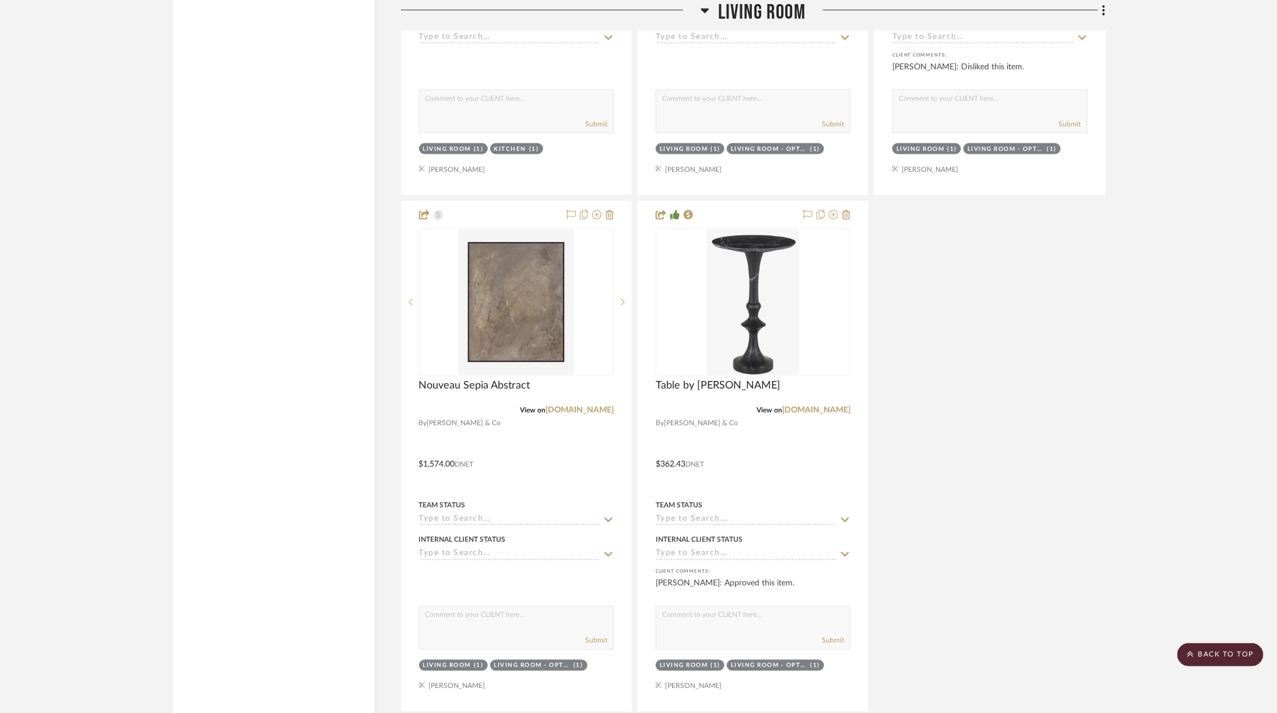
scroll to position [5921, 0]
